Goal: Task Accomplishment & Management: Use online tool/utility

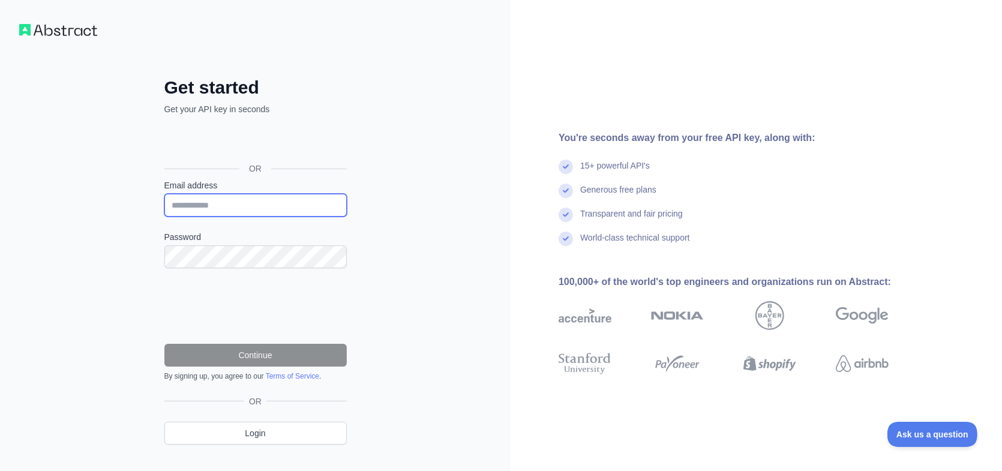
click at [229, 209] on input "Email address" at bounding box center [255, 205] width 182 height 23
type input "**********"
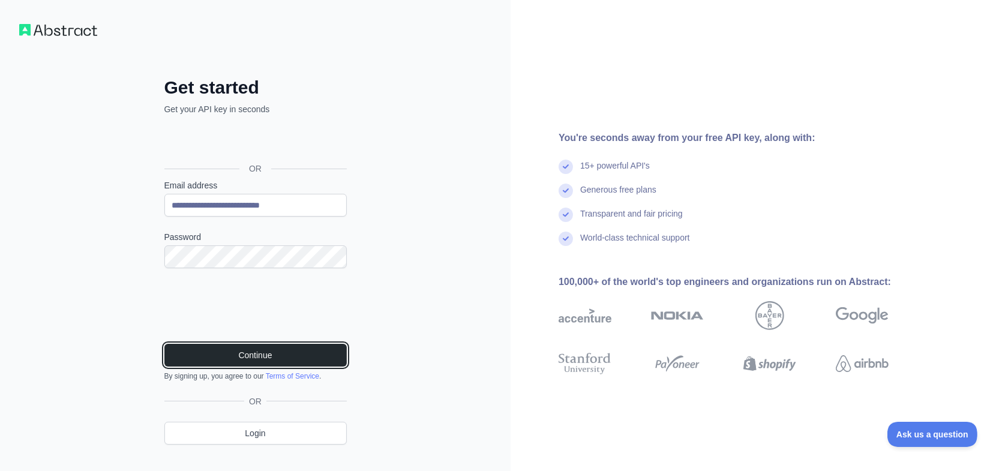
click at [222, 347] on button "Continue" at bounding box center [255, 355] width 182 height 23
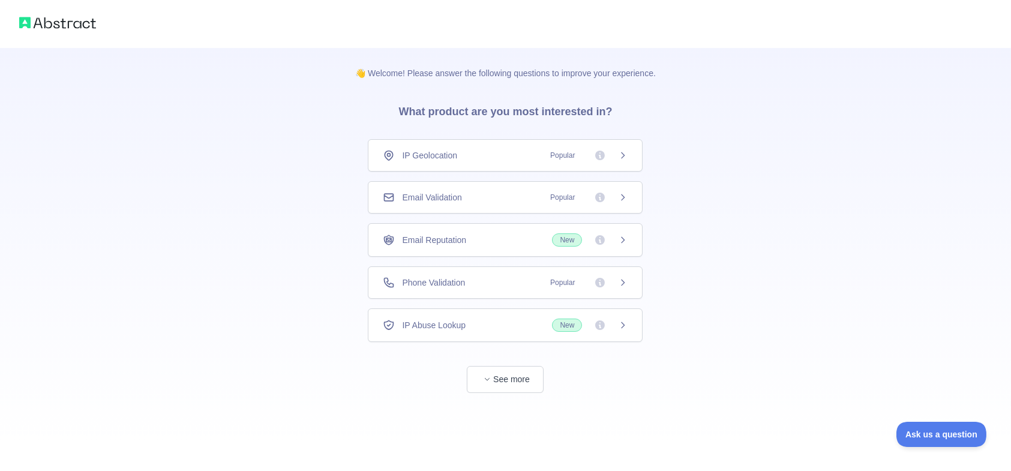
click at [450, 157] on span "IP Geolocation" at bounding box center [429, 155] width 55 height 12
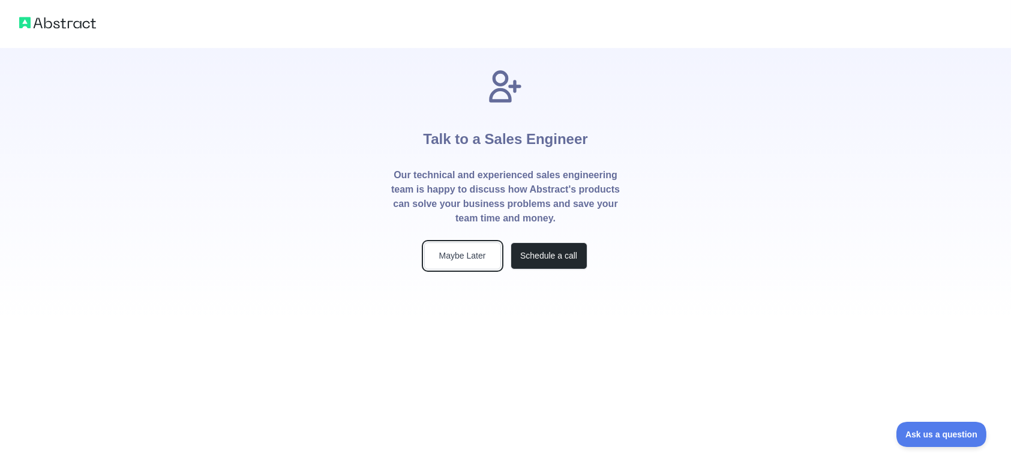
click at [461, 259] on button "Maybe Later" at bounding box center [462, 255] width 77 height 27
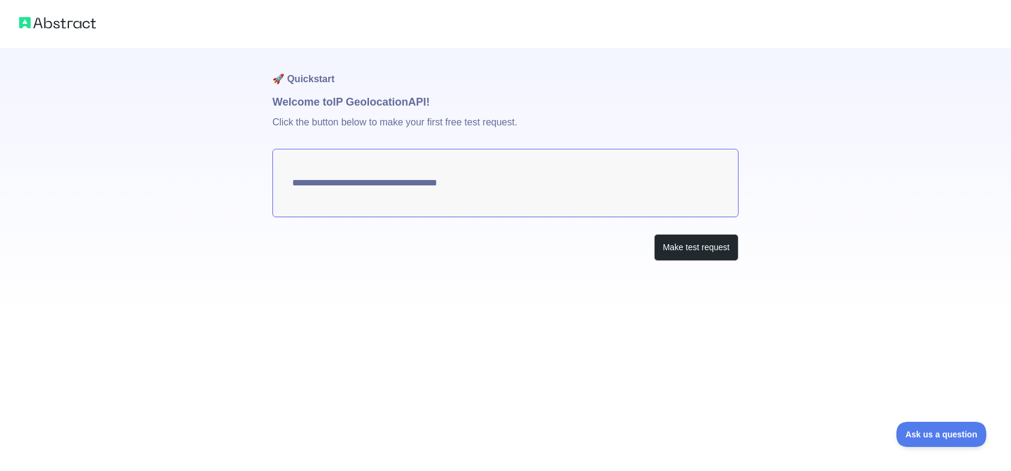
type textarea "**********"
click at [690, 250] on button "Make test request" at bounding box center [696, 247] width 85 height 27
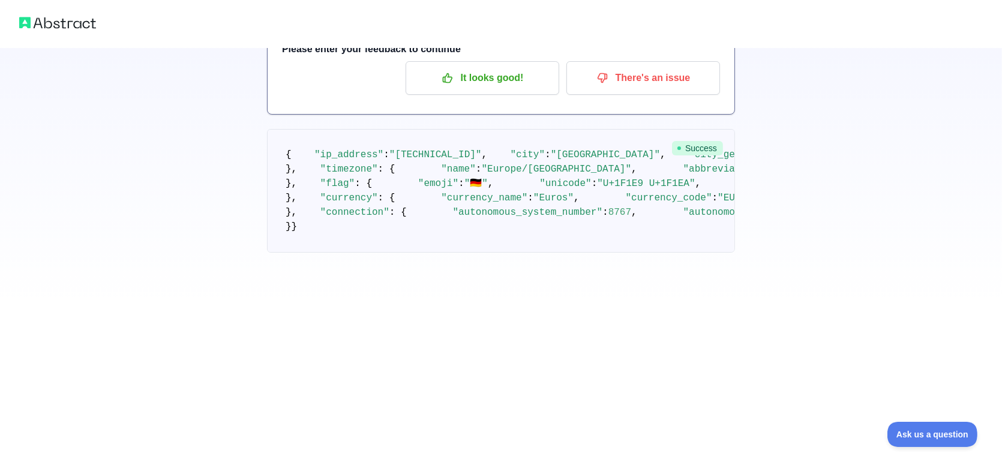
scroll to position [423, 0]
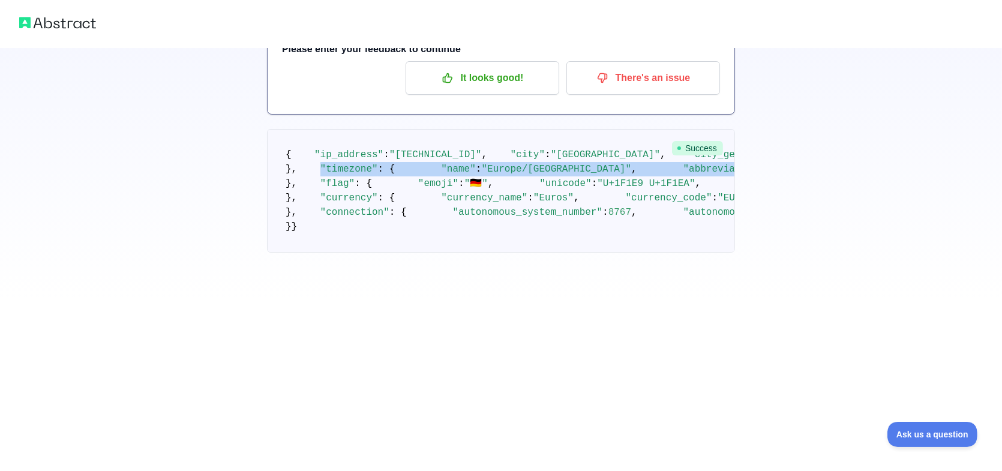
drag, startPoint x: 308, startPoint y: 112, endPoint x: 420, endPoint y: 188, distance: 135.1
click at [420, 188] on pre "{ "ip_address" : "88.217.255.82" , "city" : "Munich" , "city_geoname_id" : 2867…" at bounding box center [501, 191] width 468 height 124
click at [417, 190] on pre "{ "ip_address" : "88.217.255.82" , "city" : "Munich" , "city_geoname_id" : 2867…" at bounding box center [501, 191] width 468 height 124
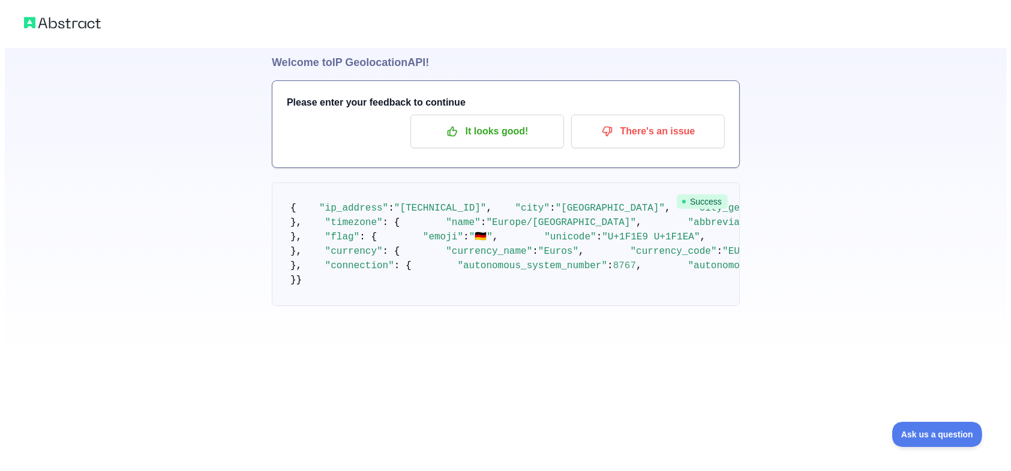
scroll to position [0, 0]
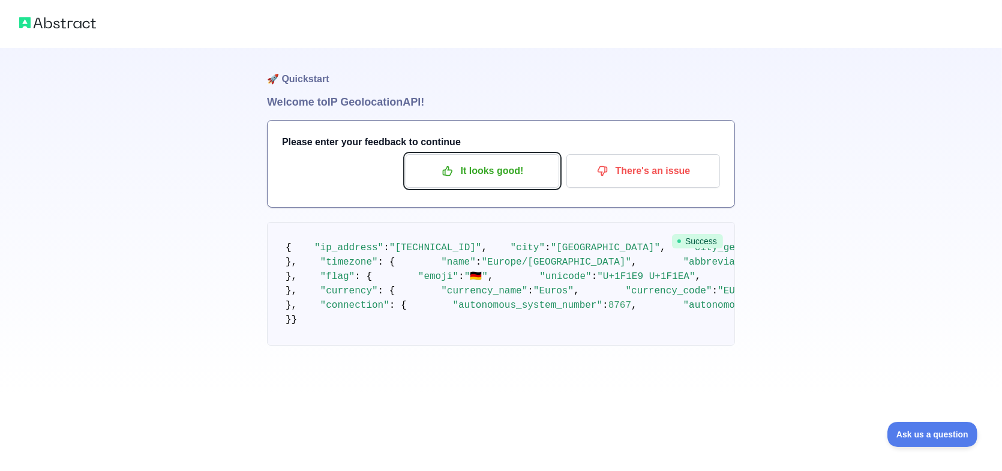
click at [497, 173] on p "It looks good!" at bounding box center [482, 171] width 136 height 20
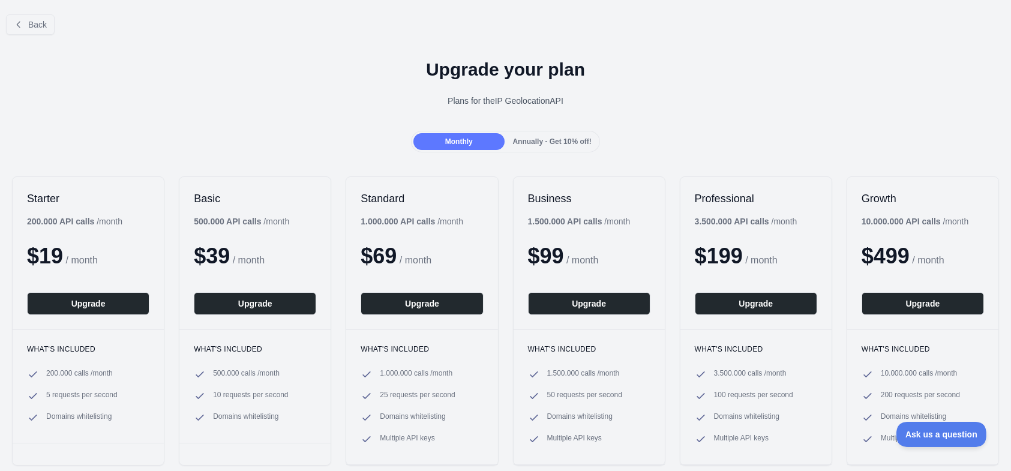
click at [513, 140] on span "Annually - Get 10% off!" at bounding box center [552, 141] width 79 height 8
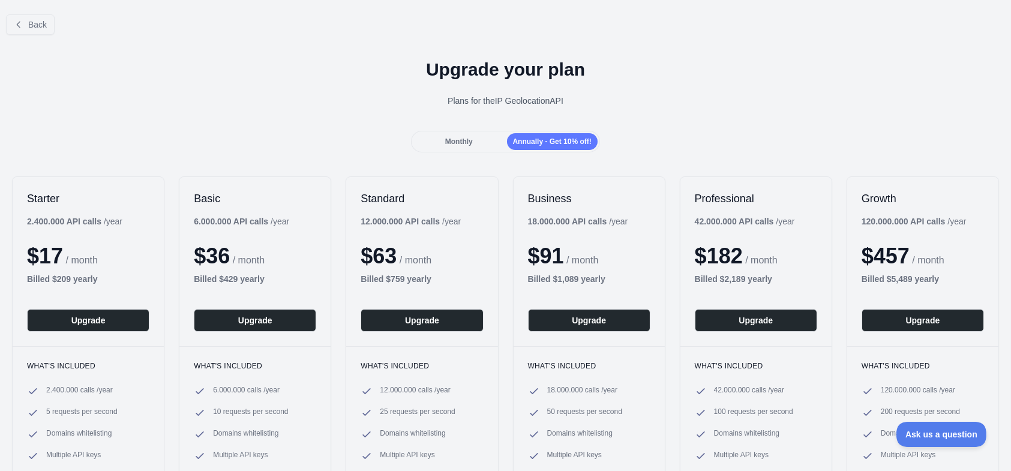
click at [436, 138] on div "Monthly" at bounding box center [458, 141] width 91 height 17
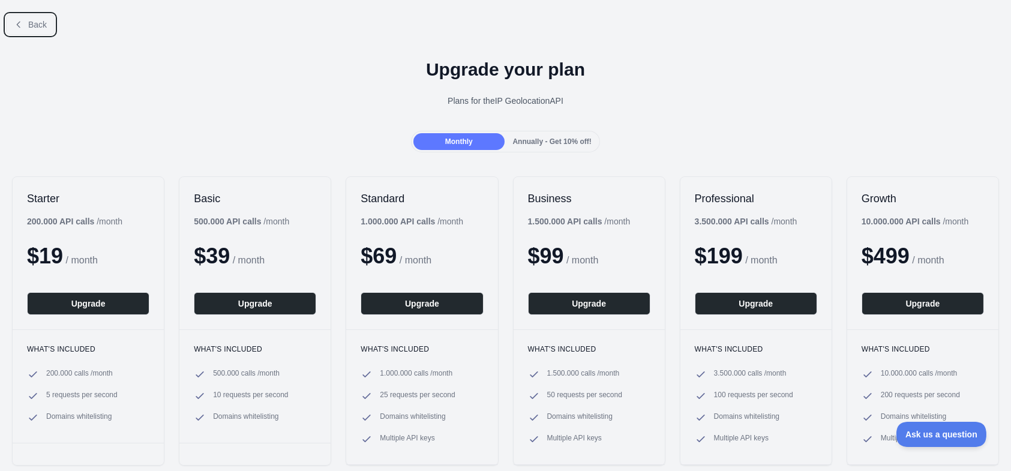
click at [9, 20] on button "Back" at bounding box center [30, 24] width 49 height 20
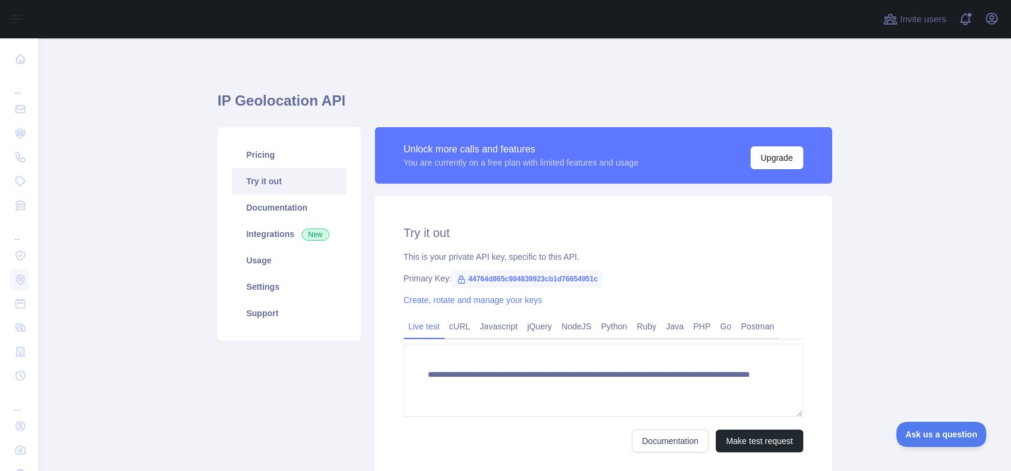
click at [274, 181] on link "Try it out" at bounding box center [289, 181] width 114 height 26
drag, startPoint x: 477, startPoint y: 256, endPoint x: 575, endPoint y: 249, distance: 98.6
click at [575, 249] on div "**********" at bounding box center [603, 338] width 457 height 285
drag, startPoint x: 575, startPoint y: 249, endPoint x: 438, endPoint y: 239, distance: 137.1
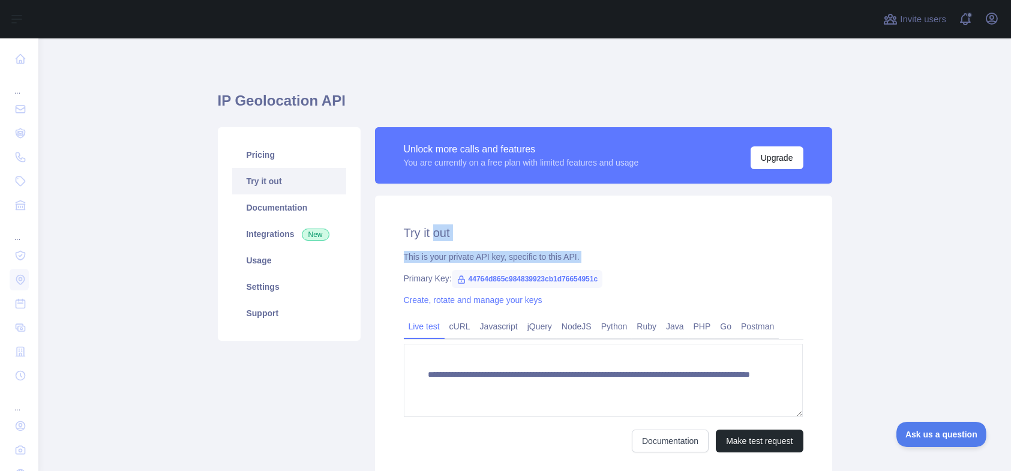
click at [438, 239] on div "**********" at bounding box center [603, 338] width 457 height 285
click at [513, 261] on div "This is your private API key, specific to this API." at bounding box center [603, 257] width 399 height 12
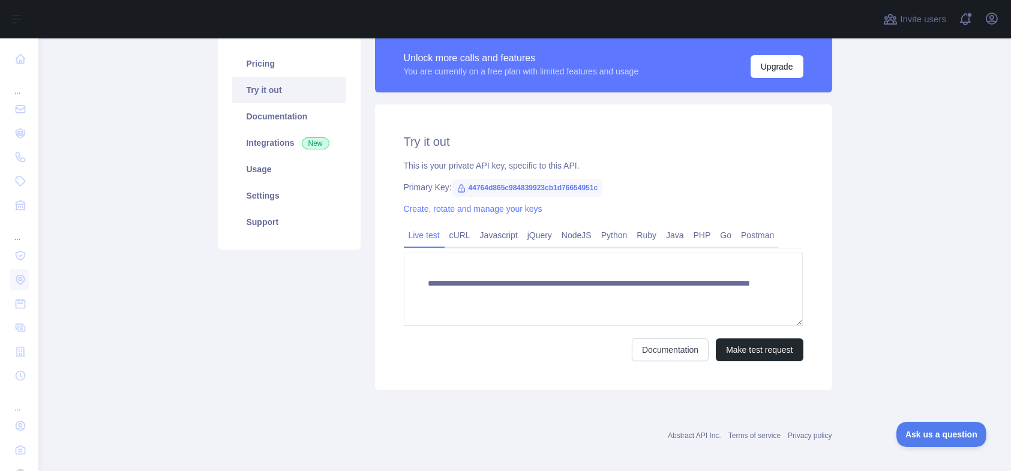
scroll to position [98, 0]
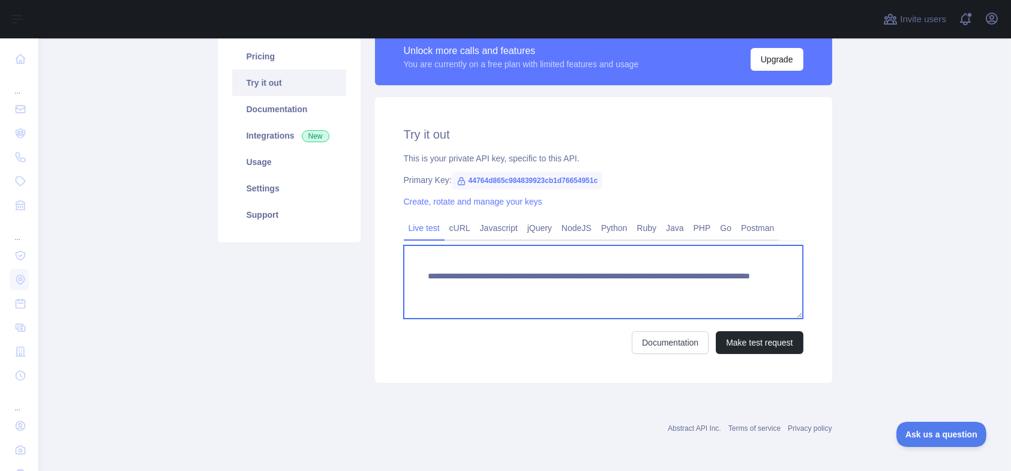
drag, startPoint x: 417, startPoint y: 269, endPoint x: 724, endPoint y: 317, distance: 310.9
click at [724, 317] on textarea "**********" at bounding box center [603, 281] width 399 height 73
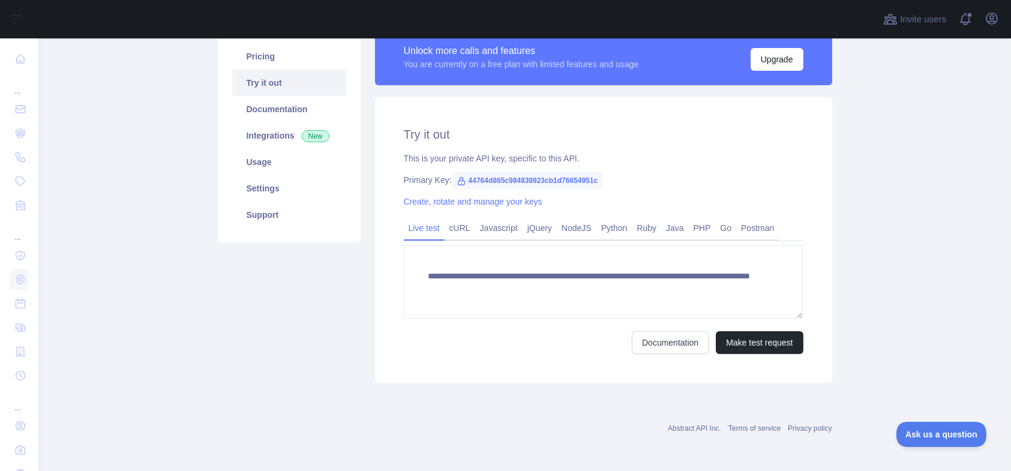
click at [495, 324] on form "**********" at bounding box center [603, 299] width 399 height 109
click at [457, 229] on link "cURL" at bounding box center [459, 227] width 31 height 19
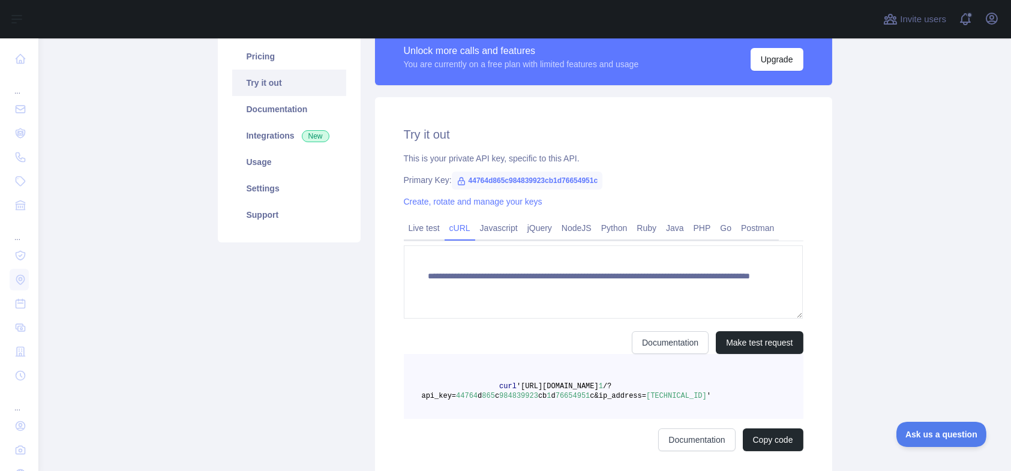
scroll to position [87, 0]
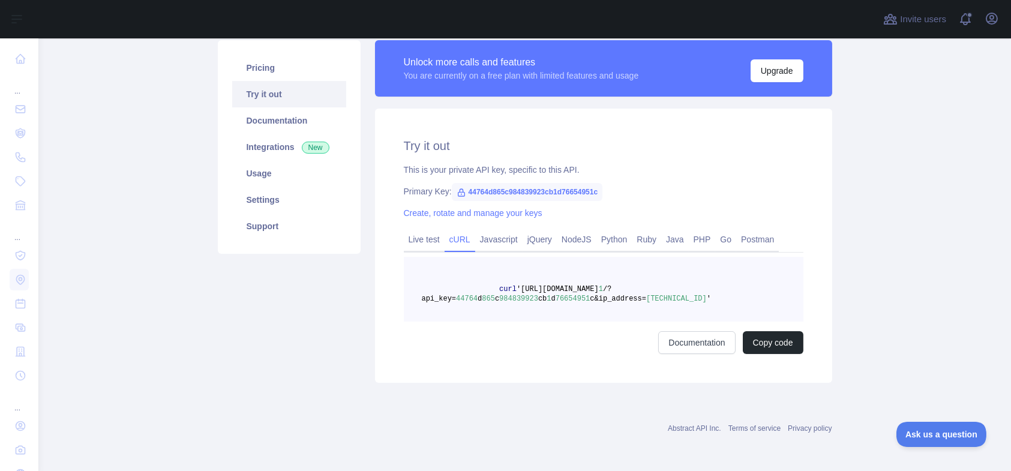
click at [505, 234] on link "Javascript" at bounding box center [498, 239] width 47 height 19
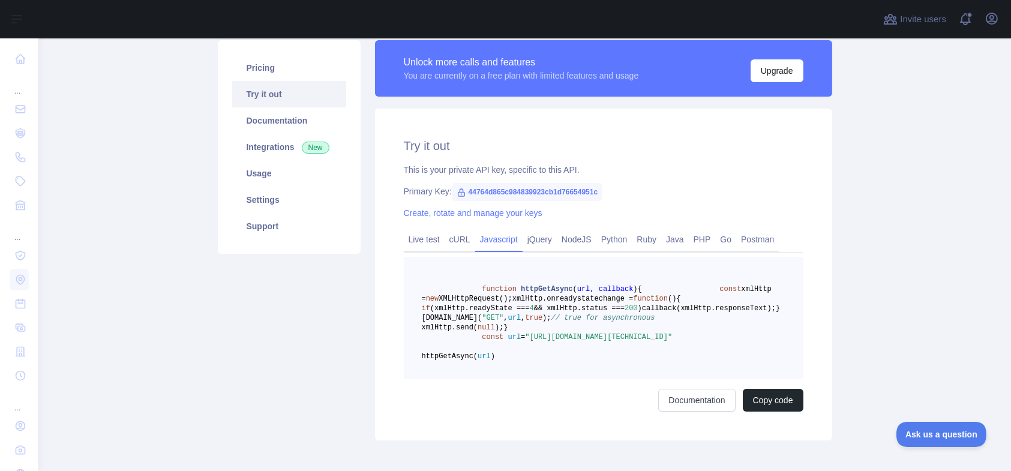
click at [536, 248] on link "jQuery" at bounding box center [539, 239] width 34 height 19
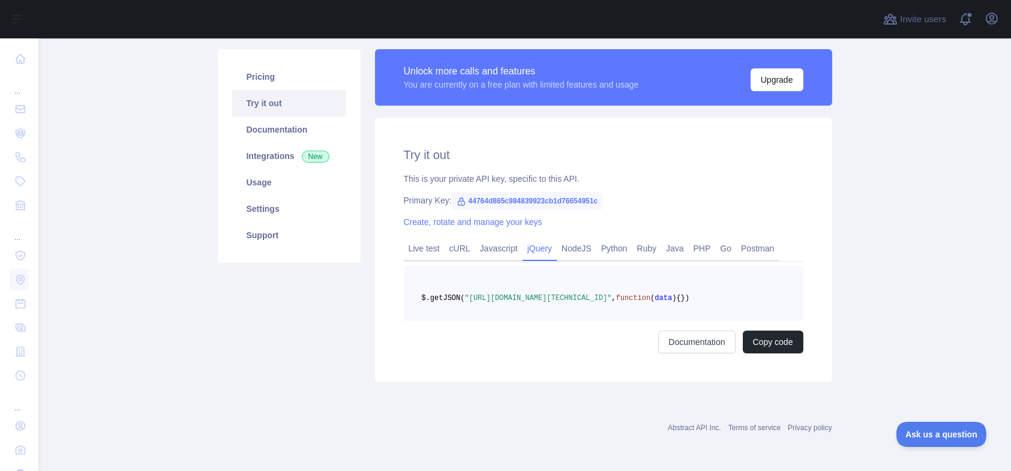
click at [567, 245] on link "NodeJS" at bounding box center [577, 248] width 40 height 19
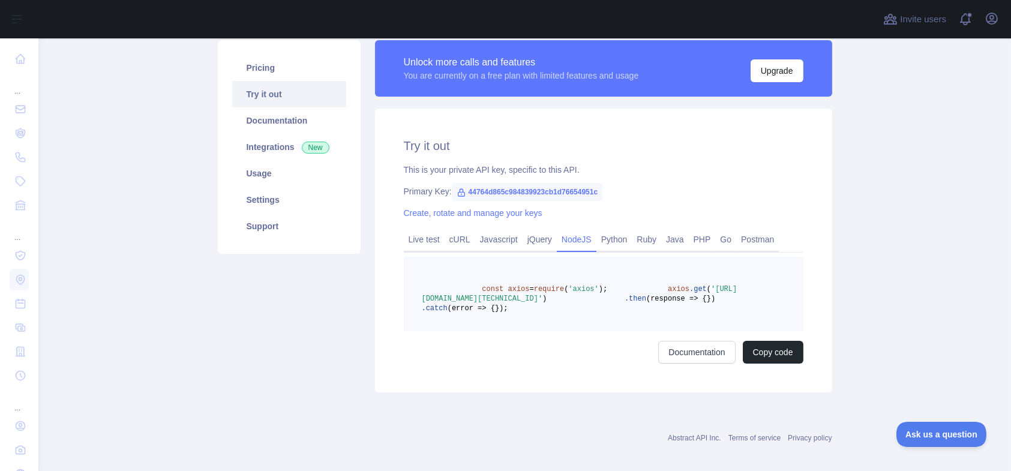
click at [606, 240] on link "Python" at bounding box center [614, 239] width 36 height 19
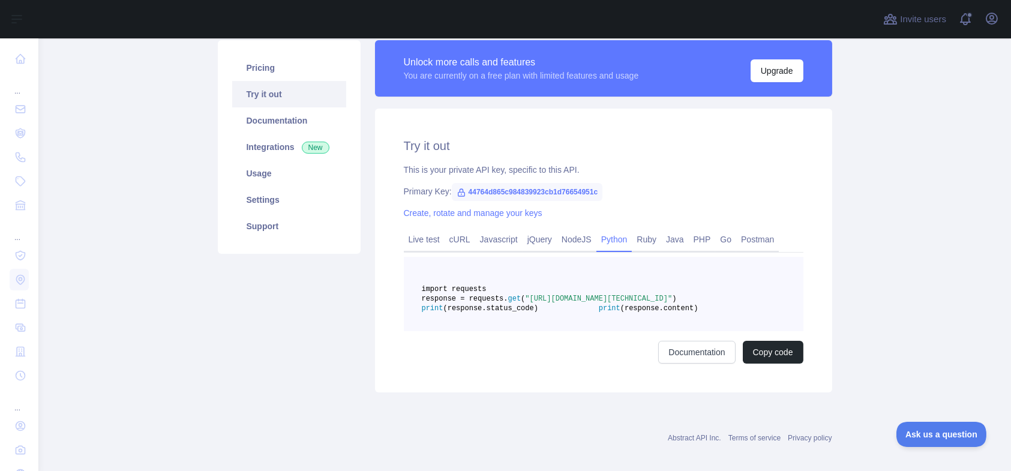
click at [645, 243] on link "Ruby" at bounding box center [646, 239] width 29 height 19
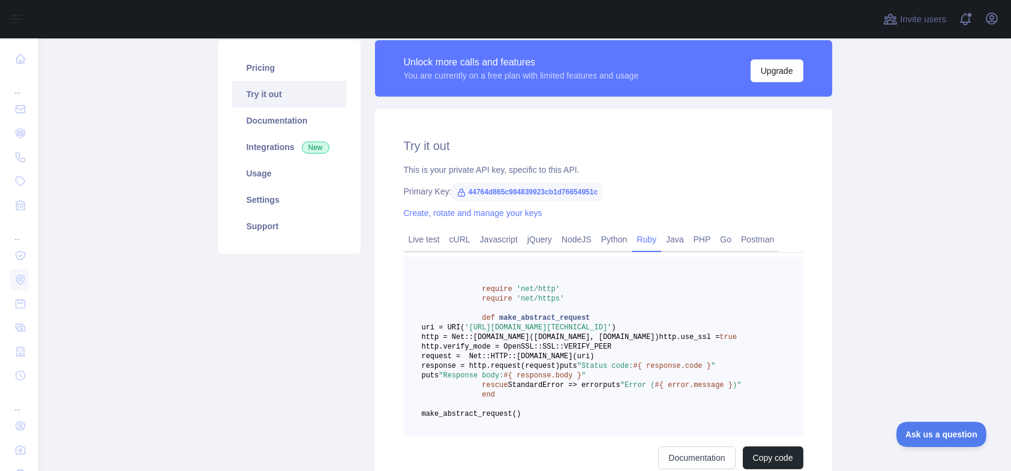
click at [688, 234] on link "PHP" at bounding box center [701, 239] width 27 height 19
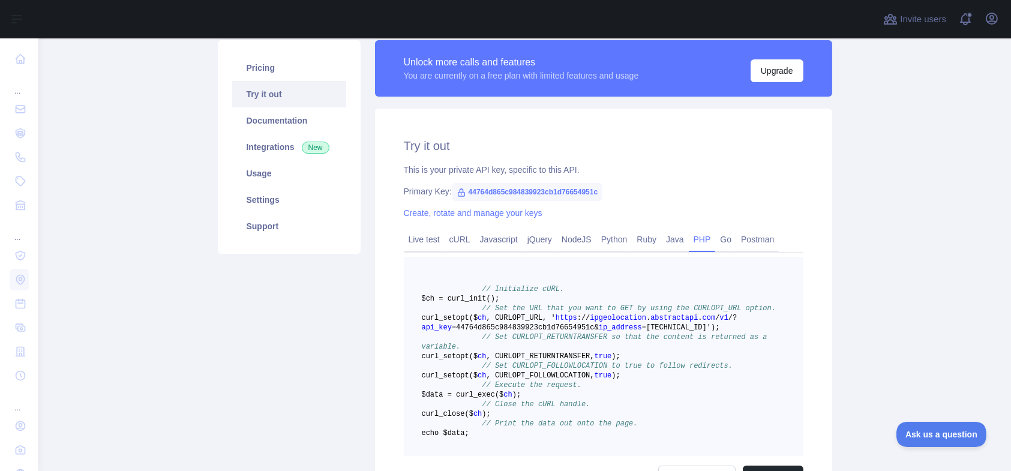
click at [670, 240] on link "Java" at bounding box center [675, 239] width 28 height 19
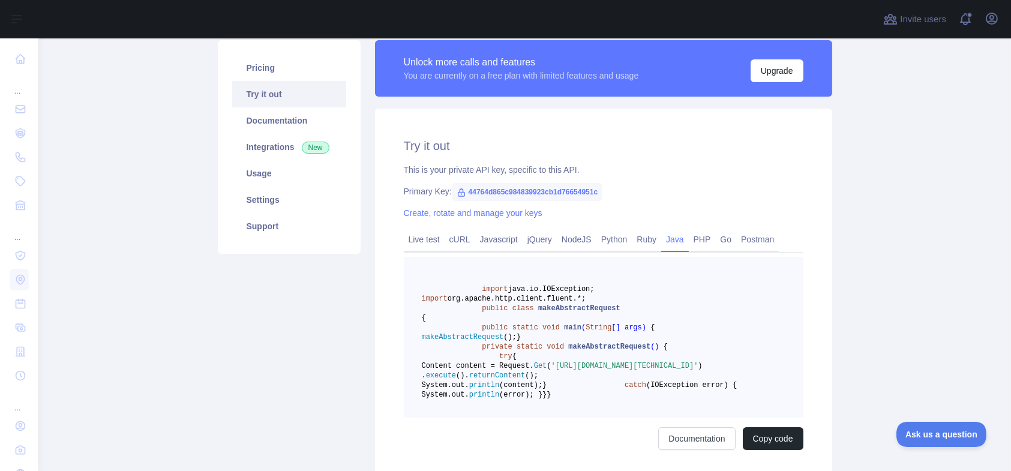
drag, startPoint x: 723, startPoint y: 234, endPoint x: 735, endPoint y: 241, distance: 13.5
click at [724, 235] on link "Go" at bounding box center [725, 239] width 21 height 19
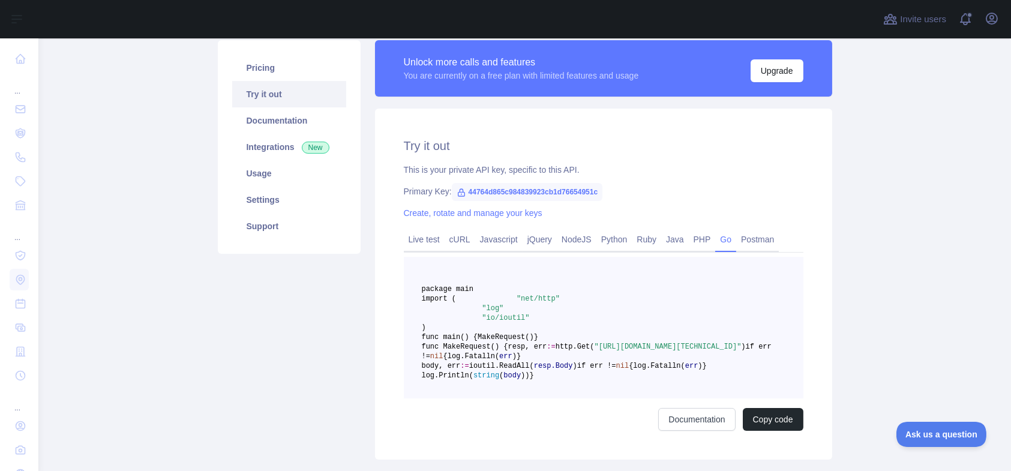
click at [758, 244] on link "Postman" at bounding box center [757, 239] width 43 height 19
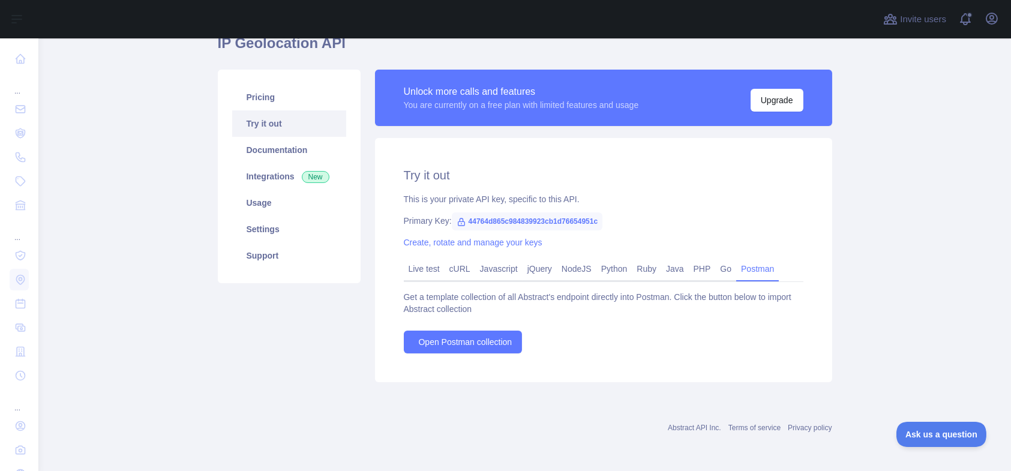
scroll to position [57, 0]
click at [278, 147] on link "Documentation" at bounding box center [289, 150] width 114 height 26
click at [456, 222] on icon at bounding box center [461, 223] width 10 height 10
copy span "44764d865c984839923cb1d76654951c"
